Goal: Information Seeking & Learning: Learn about a topic

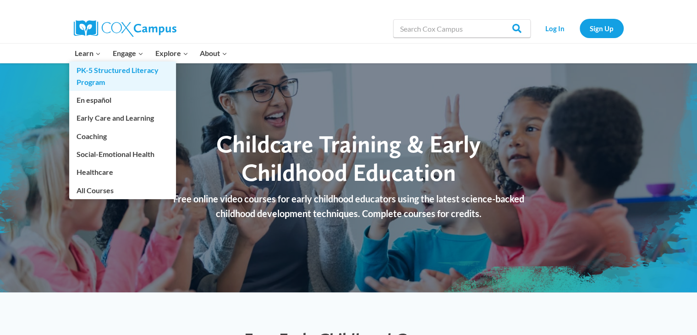
click at [109, 78] on link "PK-5 Structured Literacy Program" at bounding box center [122, 75] width 107 height 29
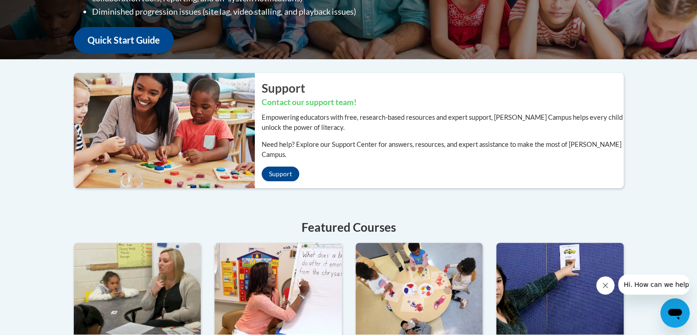
scroll to position [238, 0]
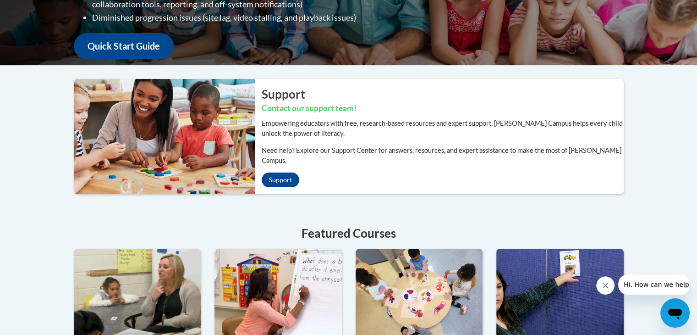
drag, startPoint x: 703, startPoint y: 66, endPoint x: 699, endPoint y: 152, distance: 85.8
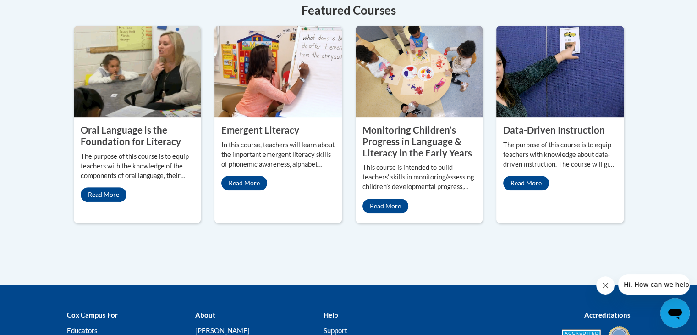
scroll to position [486, 0]
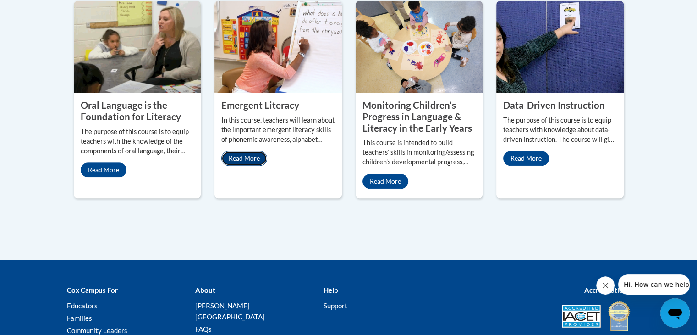
click at [248, 151] on link "Read More" at bounding box center [244, 158] width 46 height 15
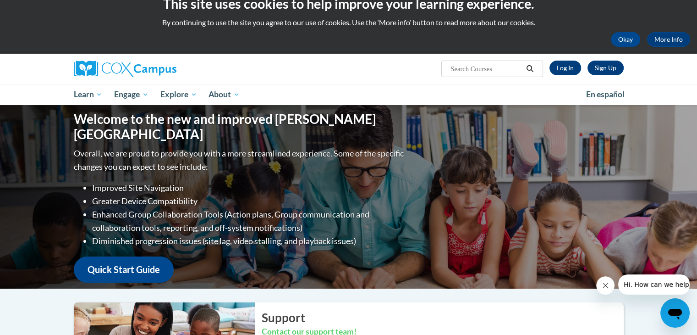
scroll to position [0, 0]
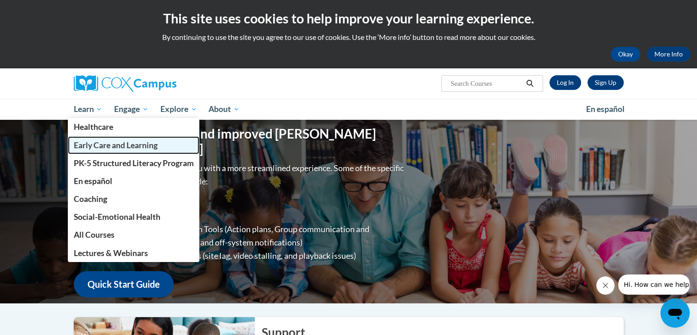
click at [138, 146] on span "Early Care and Learning" at bounding box center [115, 145] width 84 height 10
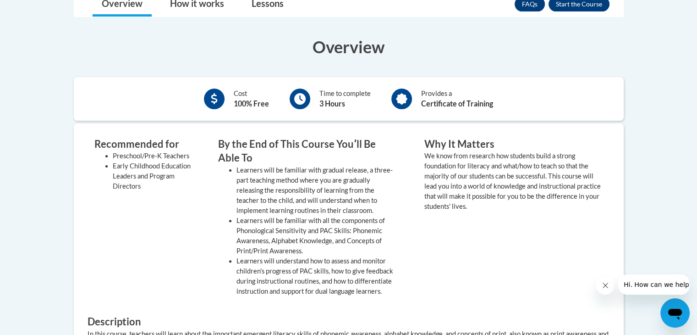
scroll to position [251, 0]
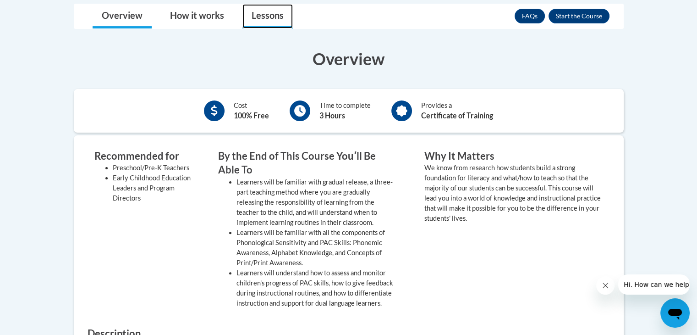
click at [265, 16] on link "Lessons" at bounding box center [268, 16] width 50 height 24
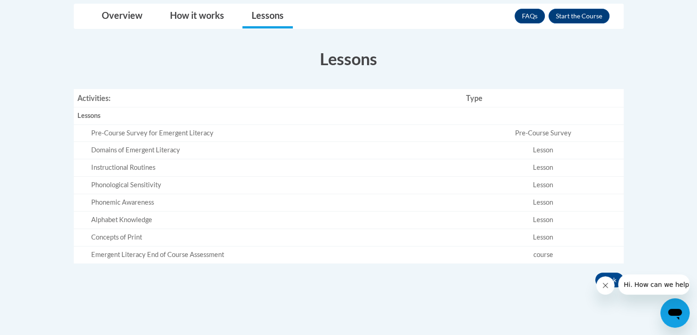
click at [127, 184] on div "Phonological Sensitivity" at bounding box center [275, 185] width 368 height 10
click at [137, 202] on div "Phonemic Awareness" at bounding box center [275, 203] width 368 height 10
click at [143, 220] on div "Alphabet Knowledge" at bounding box center [275, 220] width 368 height 10
click at [134, 237] on div "Concepts of Print" at bounding box center [275, 237] width 368 height 10
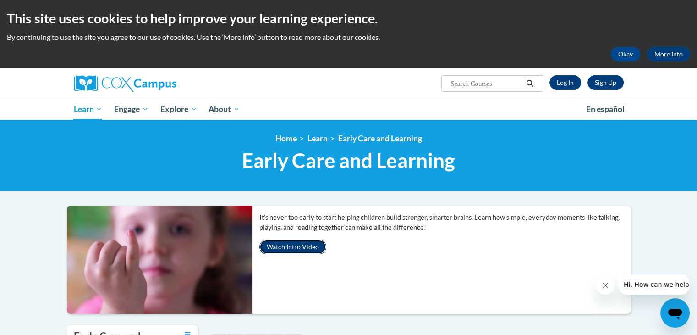
click at [301, 246] on button "Watch Intro Video" at bounding box center [293, 246] width 67 height 15
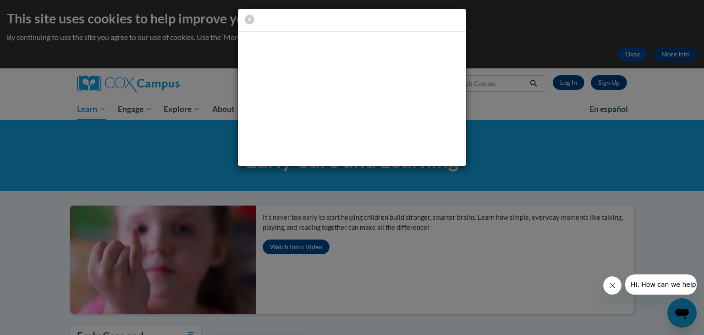
click at [442, 34] on div at bounding box center [352, 99] width 228 height 134
click at [254, 19] on icon "button" at bounding box center [250, 20] width 10 height 10
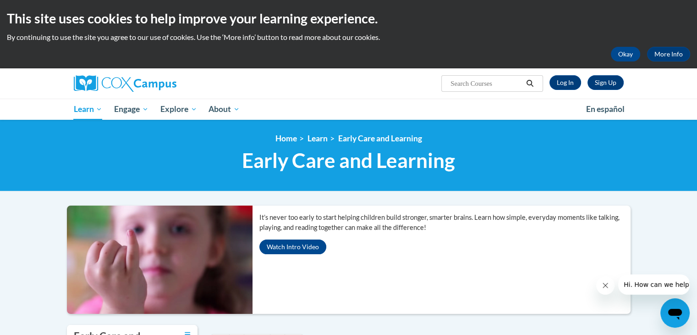
click at [497, 85] on input "Search..." at bounding box center [486, 83] width 73 height 11
click at [605, 284] on icon "Close message from company" at bounding box center [605, 285] width 5 height 5
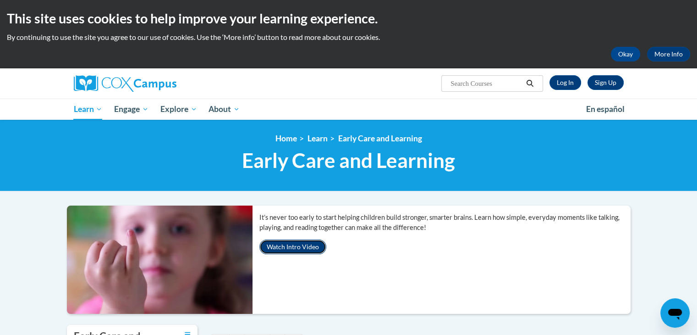
click at [300, 246] on button "Watch Intro Video" at bounding box center [293, 246] width 67 height 15
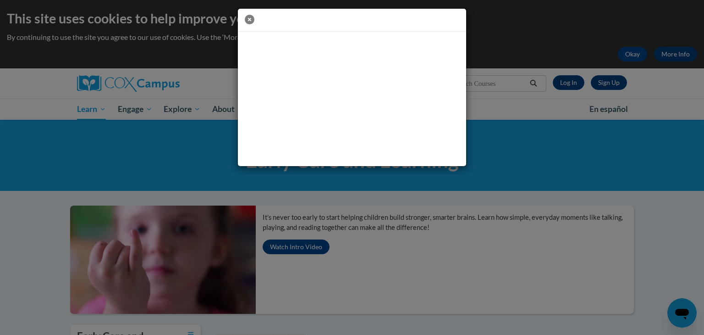
click at [248, 21] on icon "button" at bounding box center [250, 20] width 10 height 10
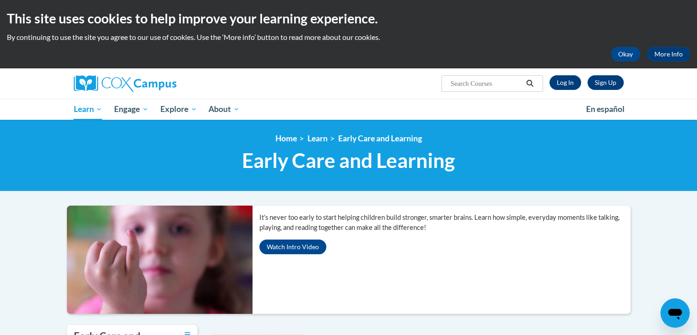
click at [372, 107] on ul "My Learning My Learning My Course Progress Certificates My Action Plans Group D…" at bounding box center [324, 109] width 513 height 21
